Goal: Complete application form

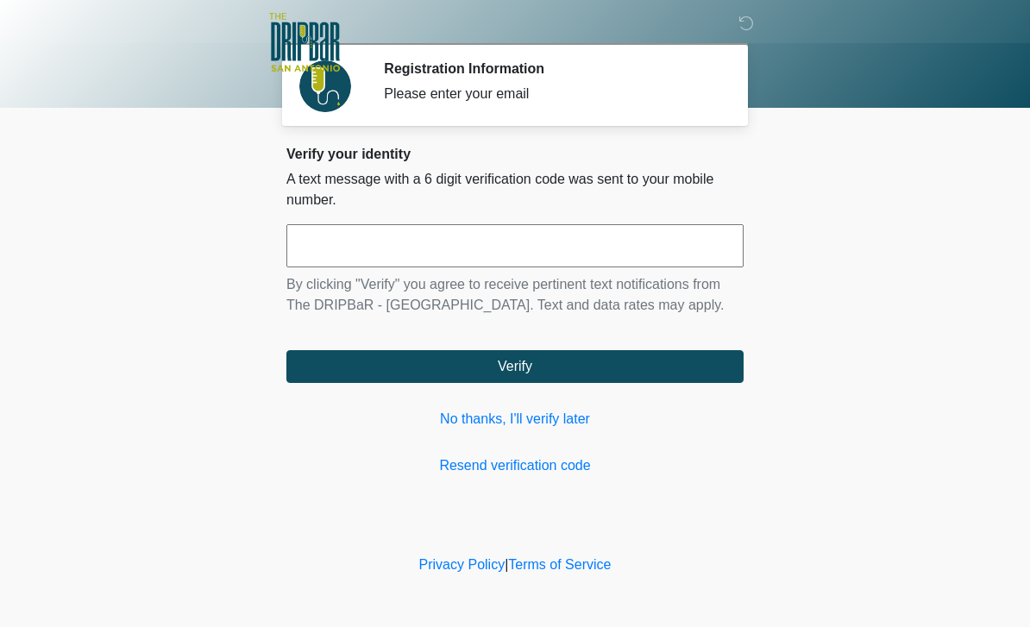
click at [311, 254] on input "text" at bounding box center [514, 245] width 457 height 43
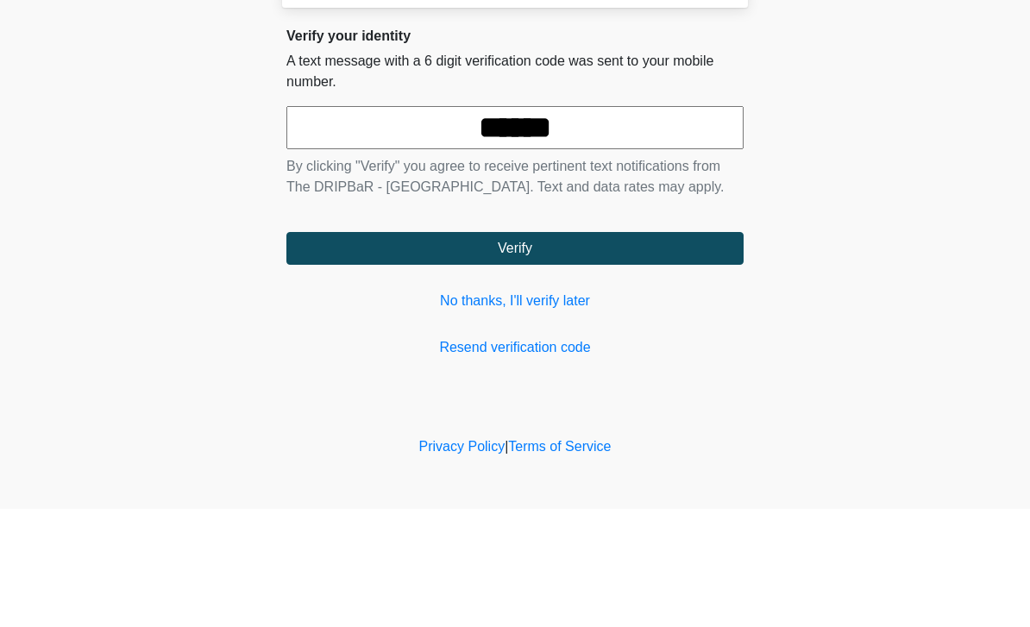
type input "******"
click at [398, 350] on button "Verify" at bounding box center [514, 366] width 457 height 33
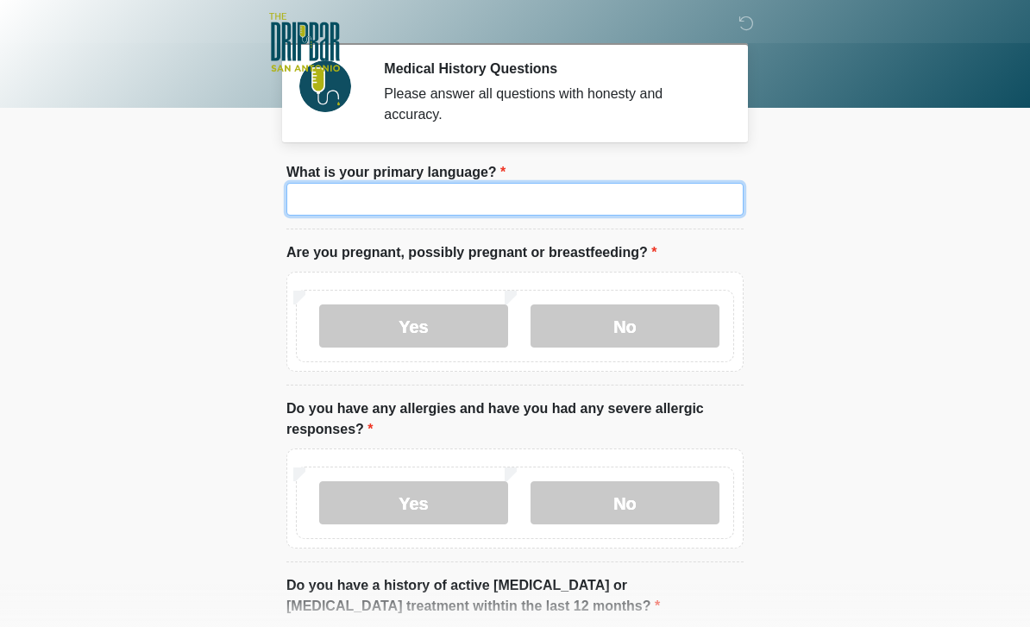
click at [317, 204] on input "What is your primary language?" at bounding box center [514, 199] width 457 height 33
type input "*******"
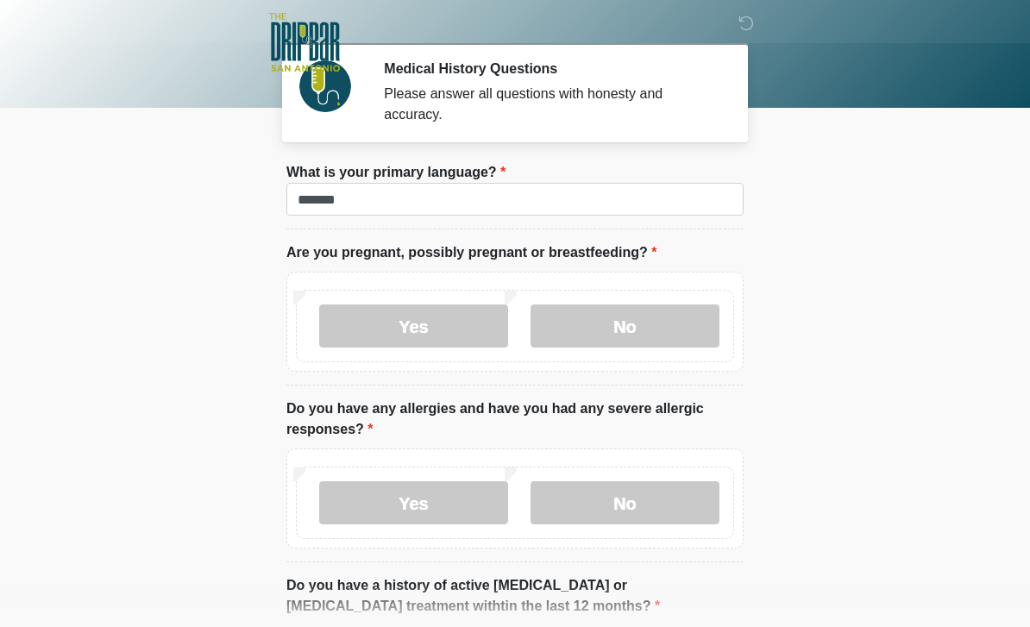
click at [880, 129] on body "‎ ‎ ‎ ‎ Medical History Questions Please answer all questions with honesty and …" at bounding box center [515, 313] width 1030 height 627
click at [658, 314] on label "No" at bounding box center [624, 325] width 189 height 43
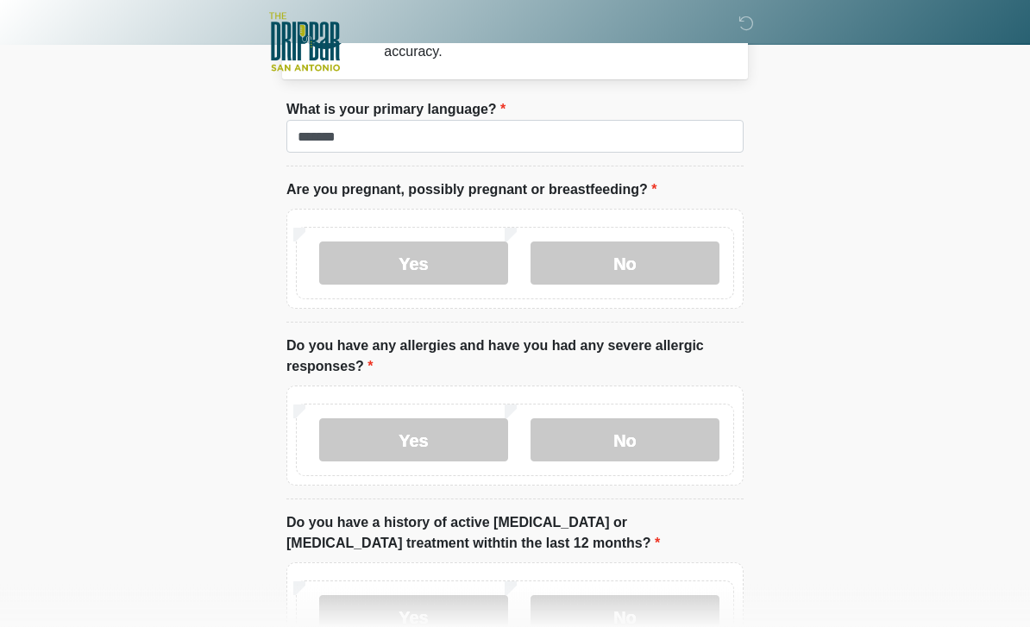
scroll to position [63, 0]
click at [645, 442] on label "No" at bounding box center [624, 439] width 189 height 43
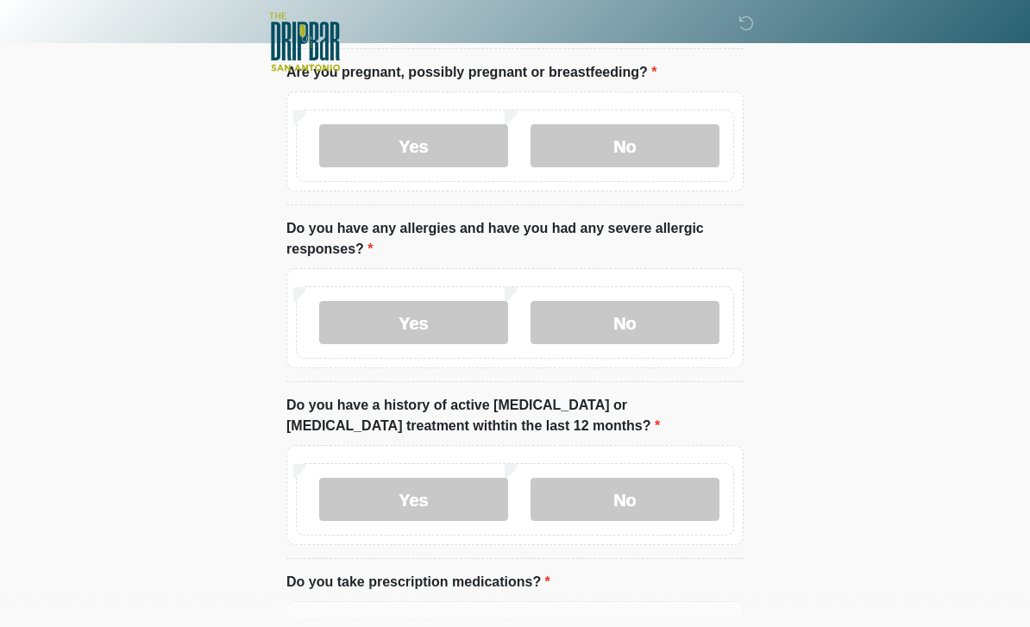
scroll to position [182, 0]
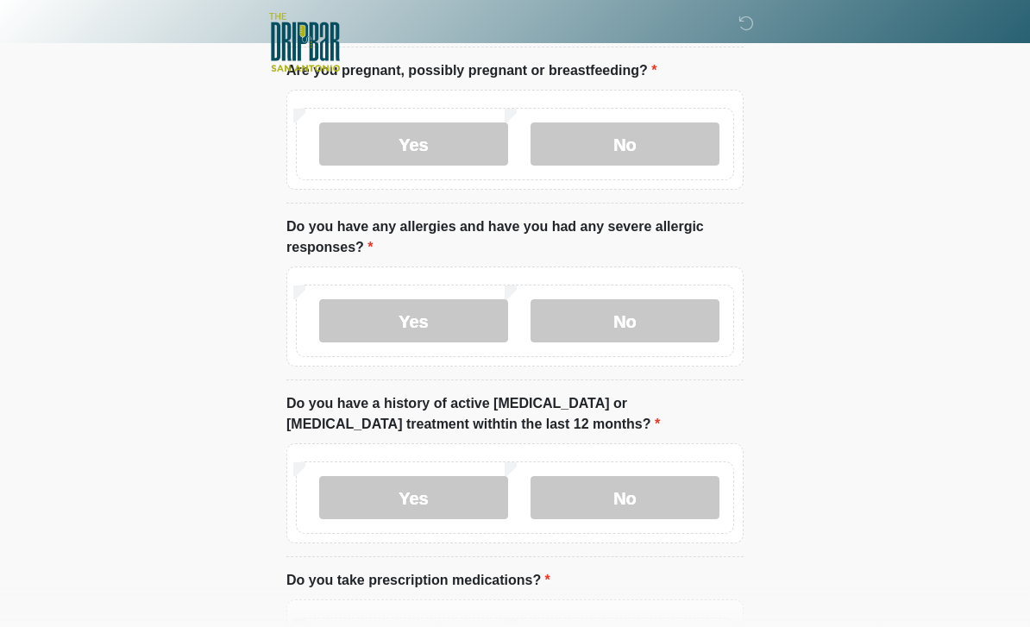
click at [673, 497] on label "No" at bounding box center [624, 497] width 189 height 43
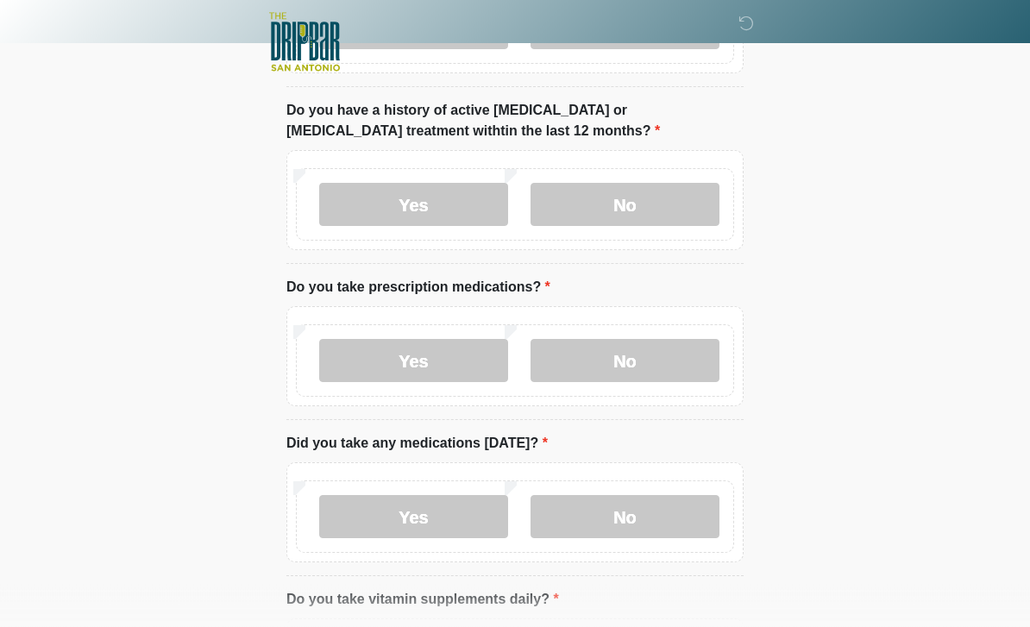
scroll to position [475, 0]
click at [435, 359] on label "Yes" at bounding box center [413, 360] width 189 height 43
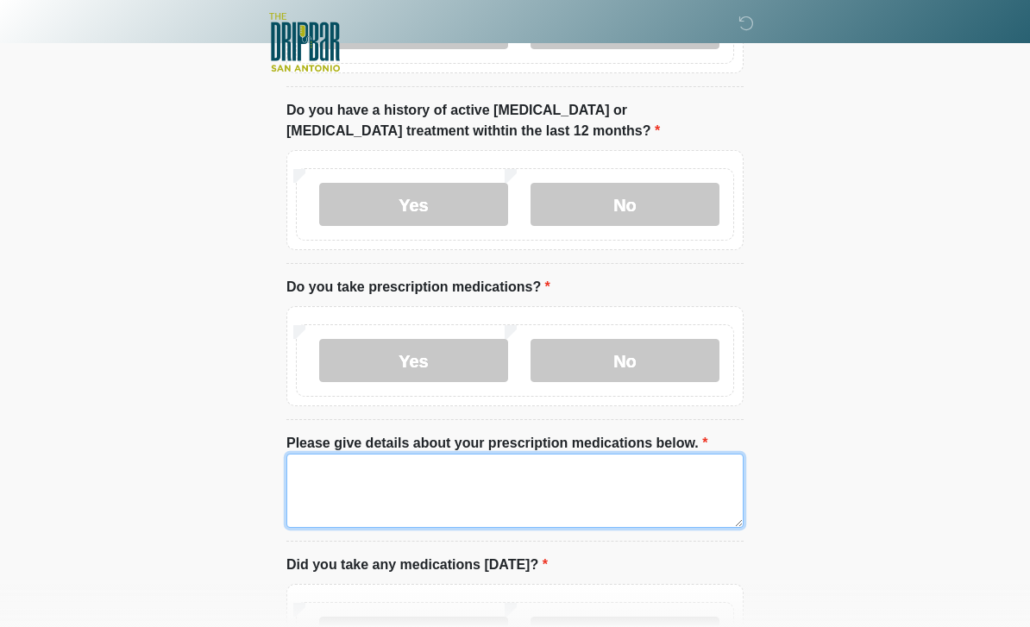
click at [473, 486] on textarea "Please give details about your prescription medications below." at bounding box center [514, 491] width 457 height 74
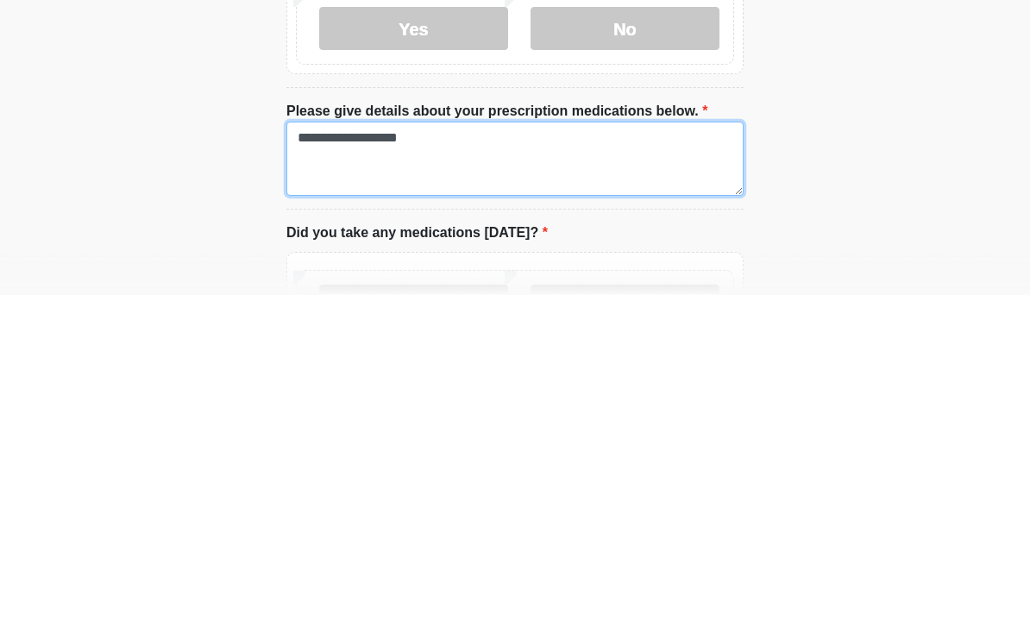
type textarea "**********"
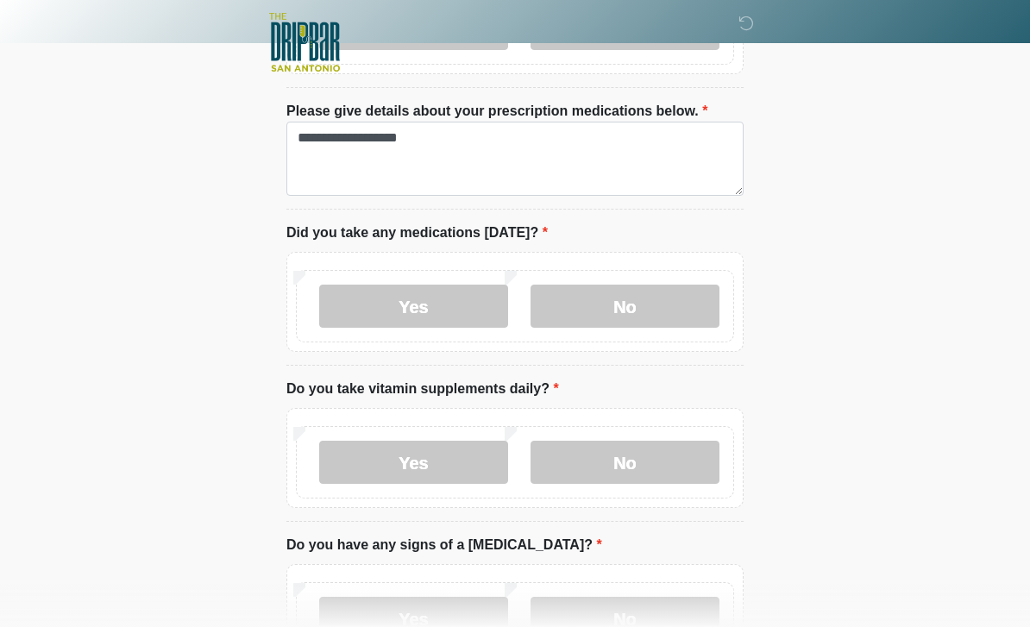
click at [429, 285] on label "Yes" at bounding box center [413, 306] width 189 height 43
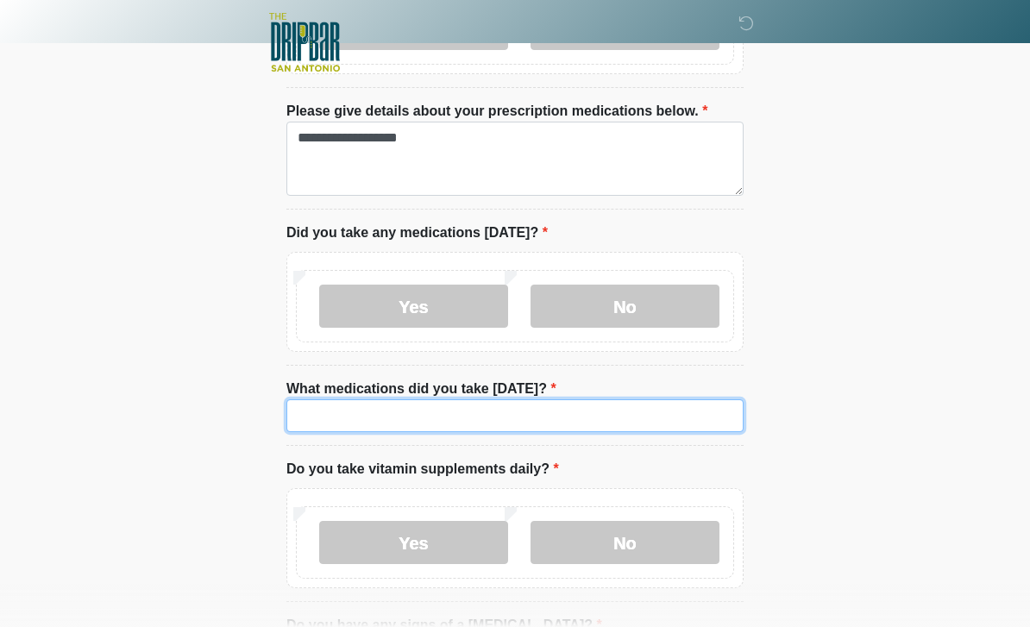
click at [575, 412] on input "What medications did you take [DATE]?" at bounding box center [514, 415] width 457 height 33
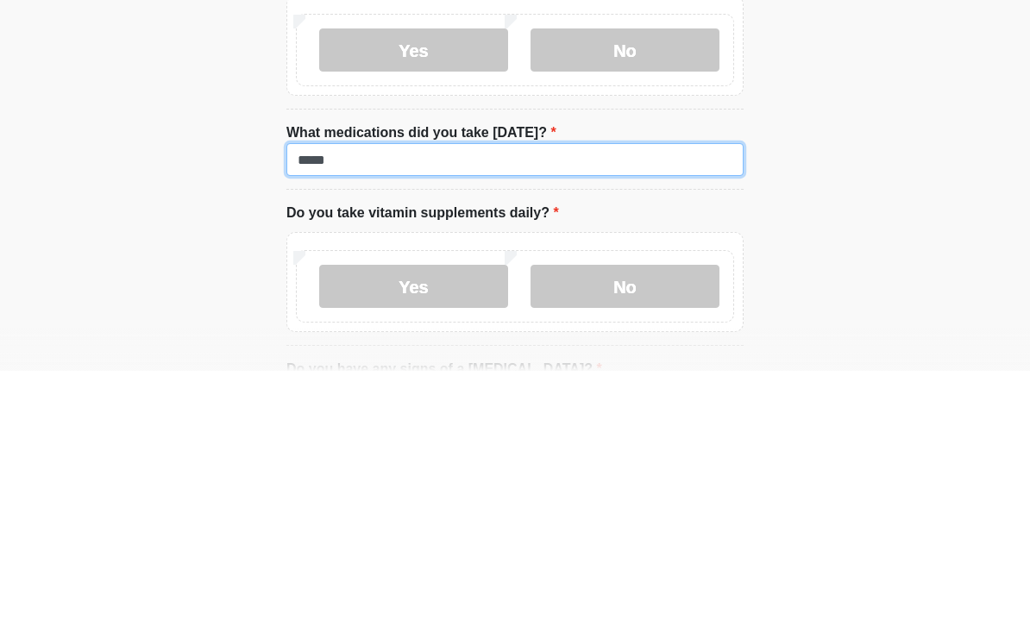
type input "*****"
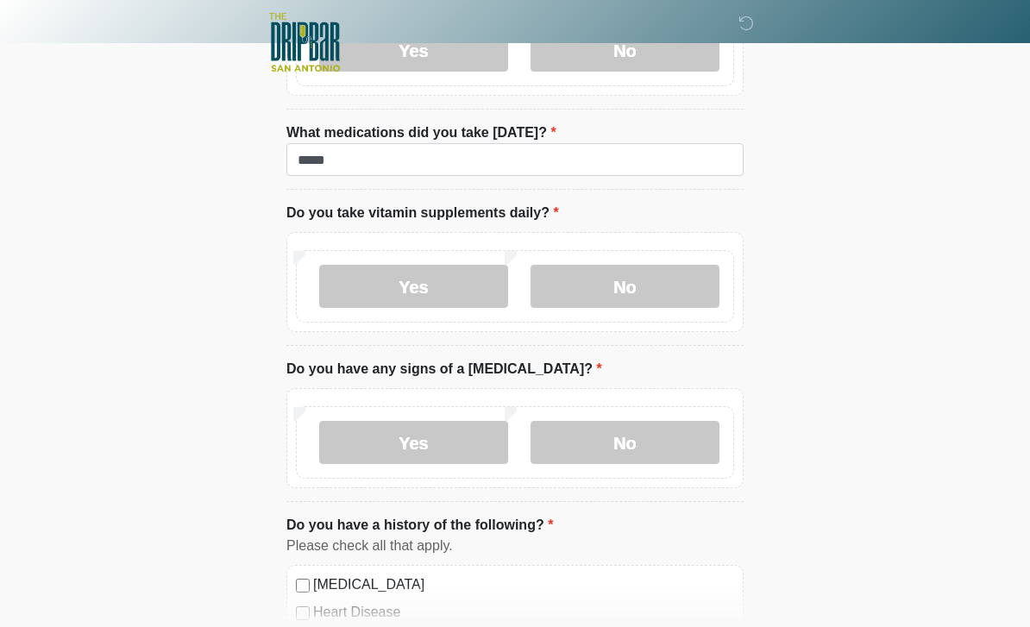
click at [440, 277] on label "Yes" at bounding box center [413, 286] width 189 height 43
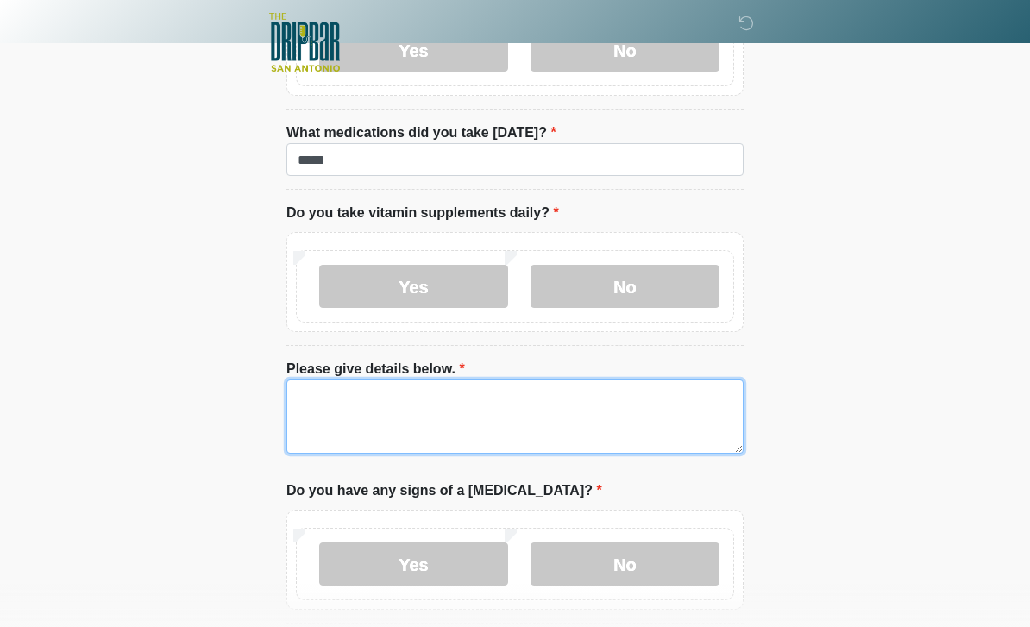
click at [553, 416] on textarea "Please give details below." at bounding box center [514, 416] width 457 height 74
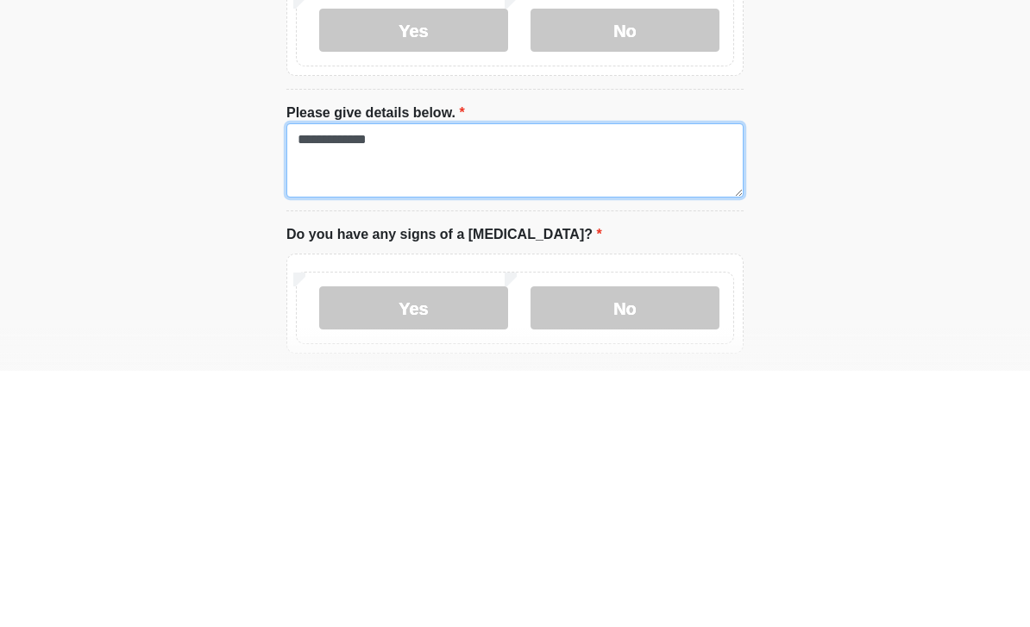
type textarea "**********"
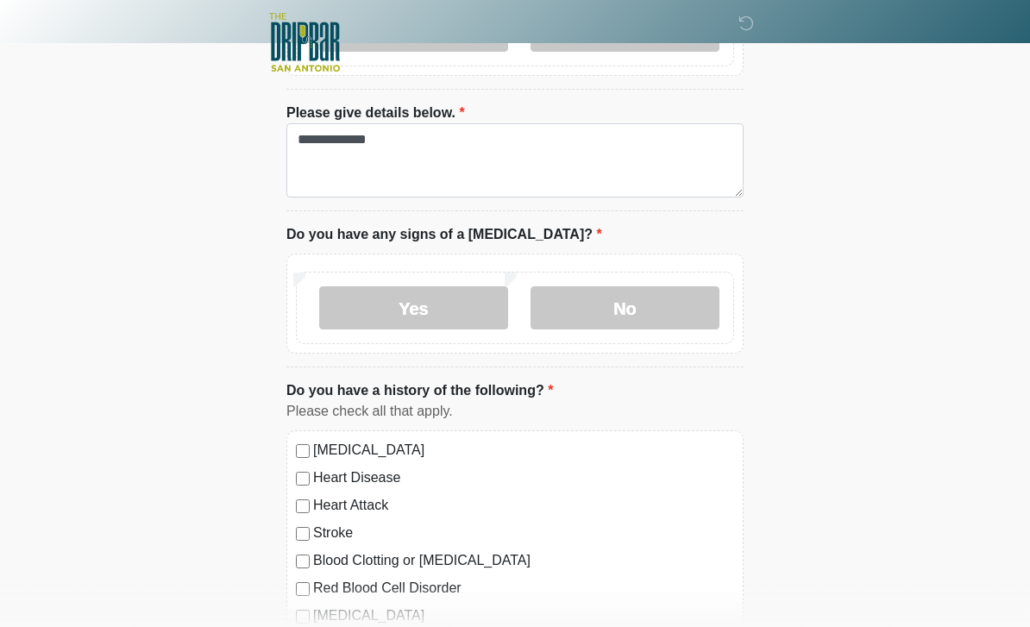
click at [426, 293] on label "Yes" at bounding box center [413, 307] width 189 height 43
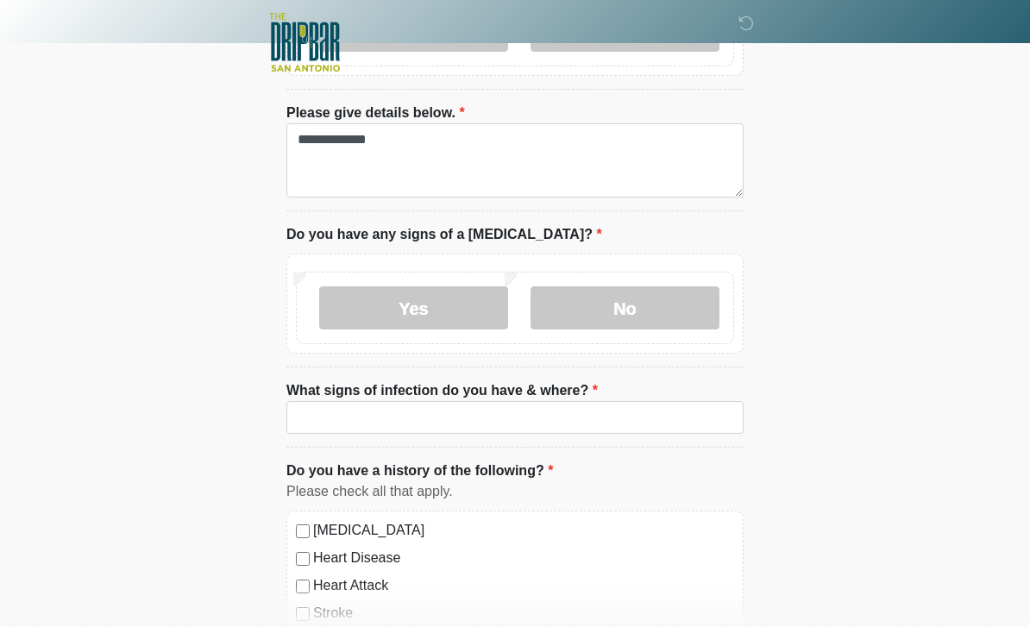
click at [617, 297] on label "No" at bounding box center [624, 307] width 189 height 43
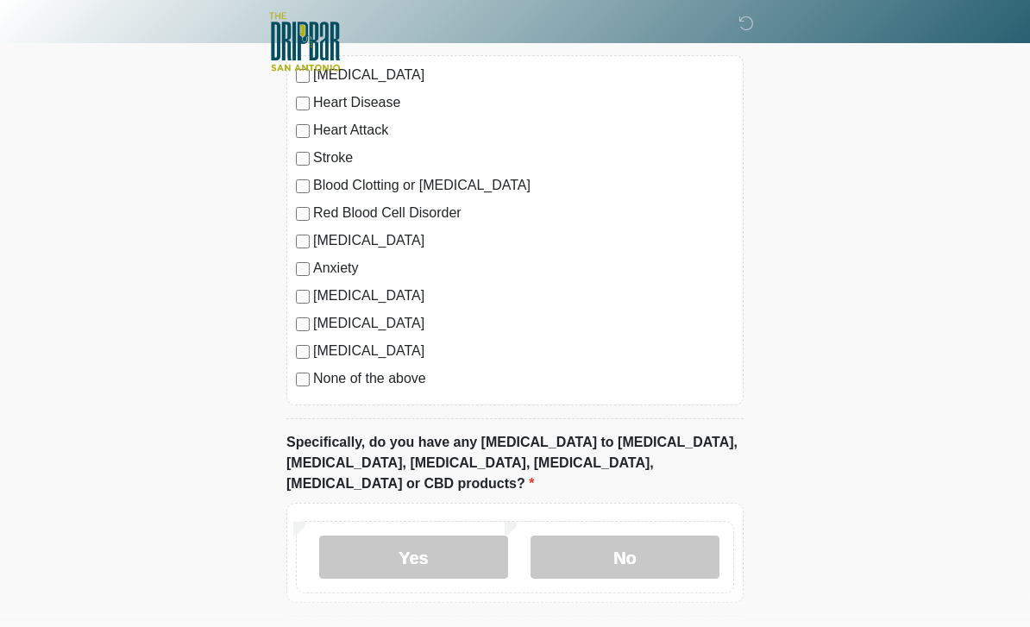
scroll to position [1695, 0]
click at [660, 540] on label "No" at bounding box center [624, 557] width 189 height 43
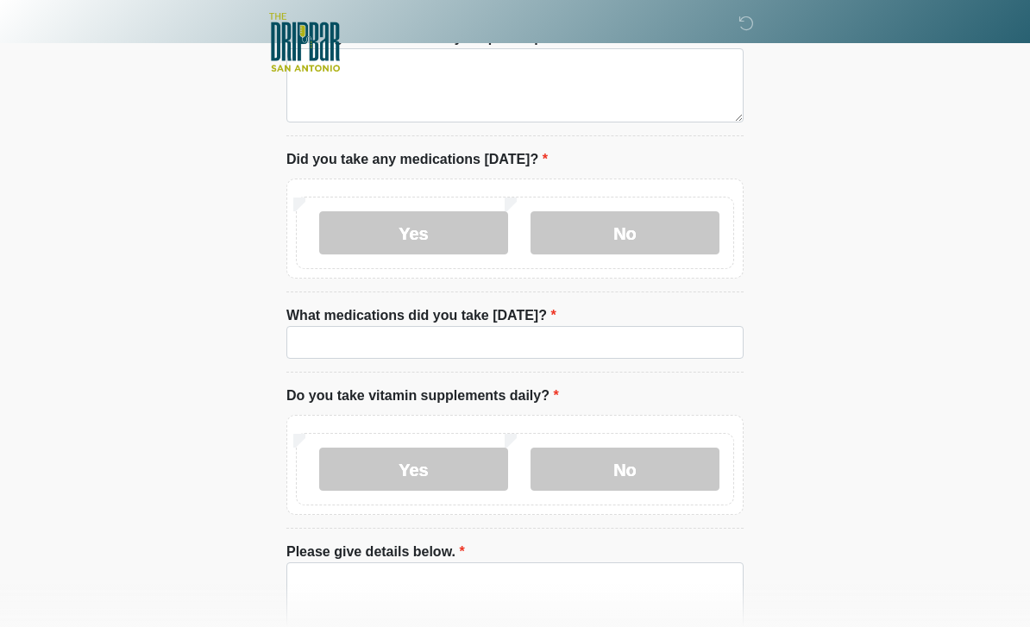
scroll to position [0, 0]
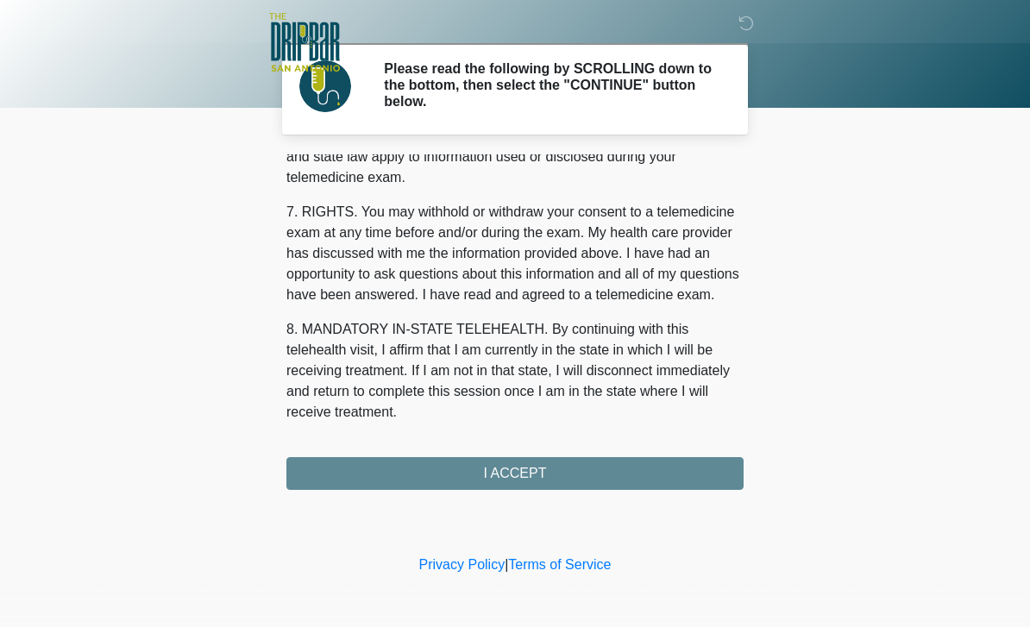
click at [560, 475] on div "1. PURPOSE. The purpose of this form is to obtain your consent for a telemedici…" at bounding box center [514, 321] width 457 height 335
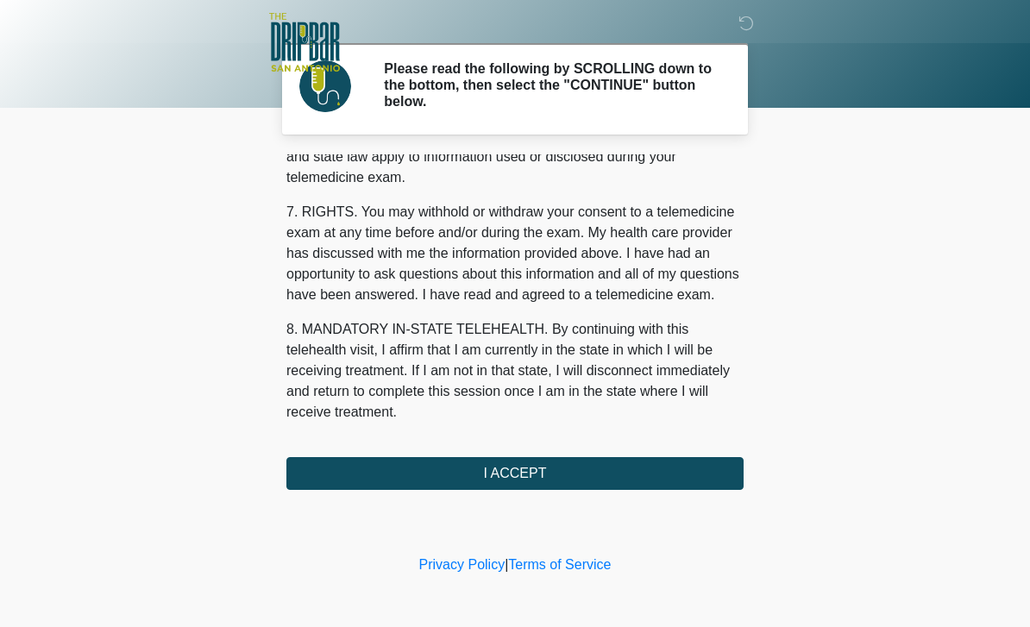
click at [540, 479] on button "I ACCEPT" at bounding box center [514, 473] width 457 height 33
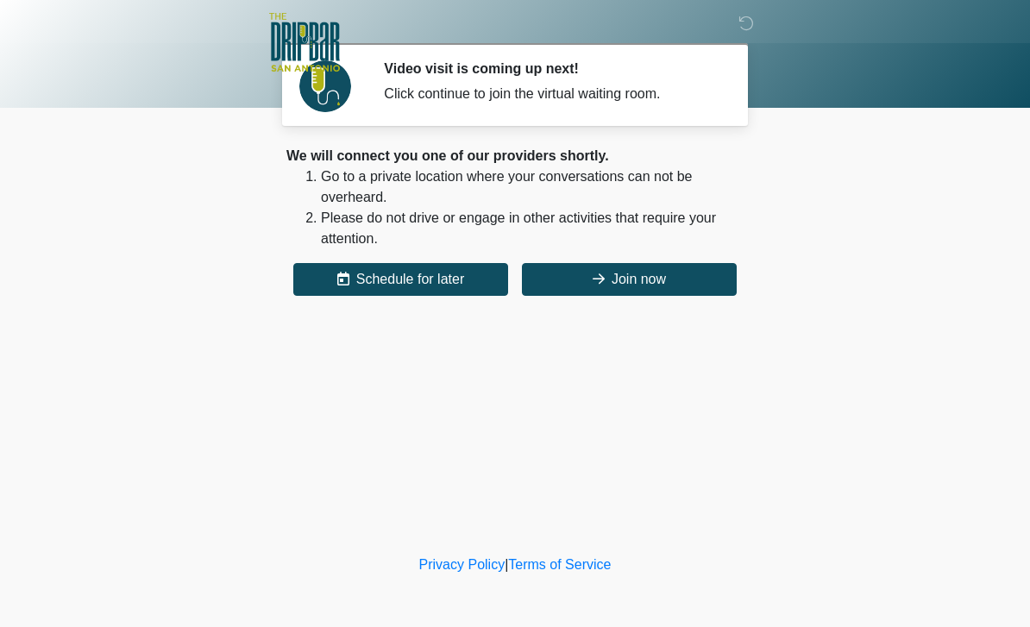
click at [673, 269] on button "Join now" at bounding box center [629, 279] width 215 height 33
